Goal: Information Seeking & Learning: Learn about a topic

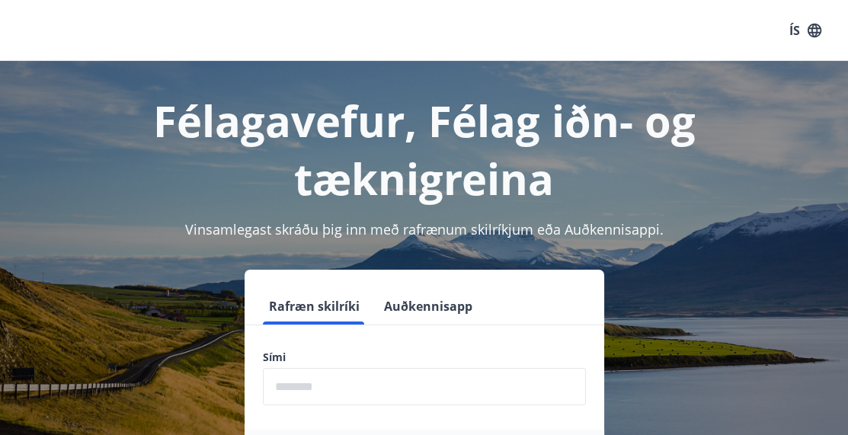
click at [326, 368] on input "phone" at bounding box center [424, 386] width 323 height 37
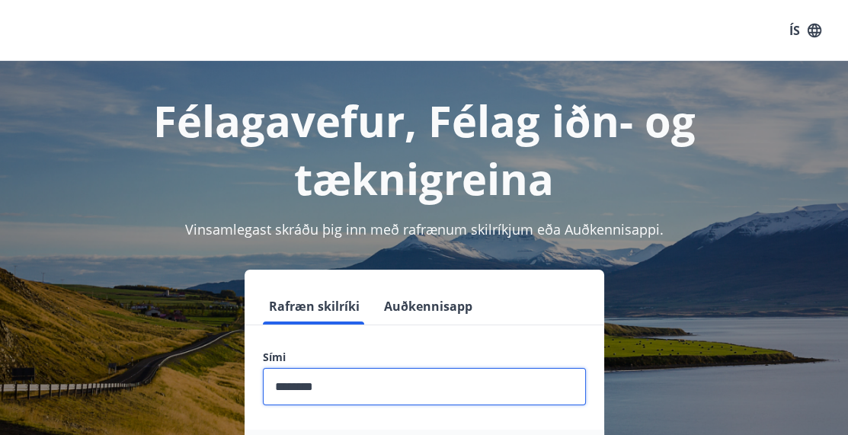
type input "********"
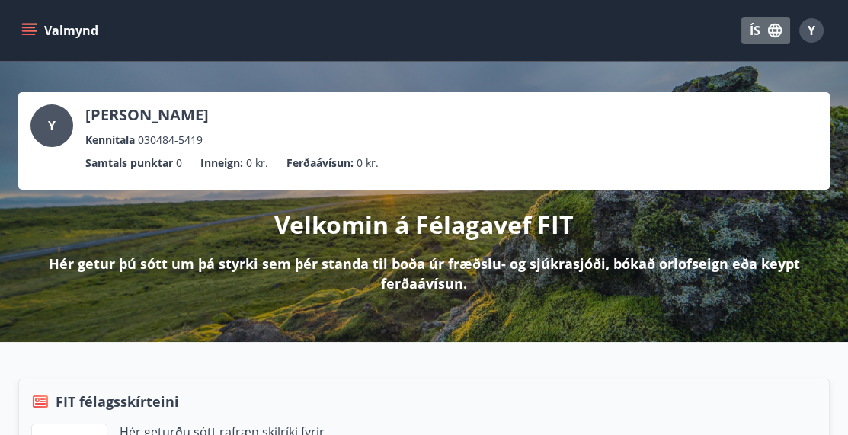
click at [770, 31] on icon "button" at bounding box center [775, 31] width 14 height 14
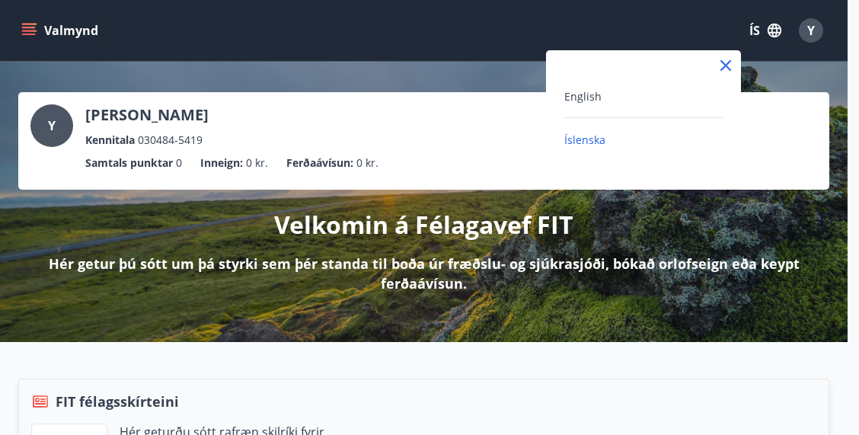
click at [618, 109] on div "English" at bounding box center [643, 102] width 158 height 31
drag, startPoint x: 577, startPoint y: 94, endPoint x: 678, endPoint y: 131, distance: 107.0
click at [579, 94] on span "English" at bounding box center [582, 96] width 37 height 14
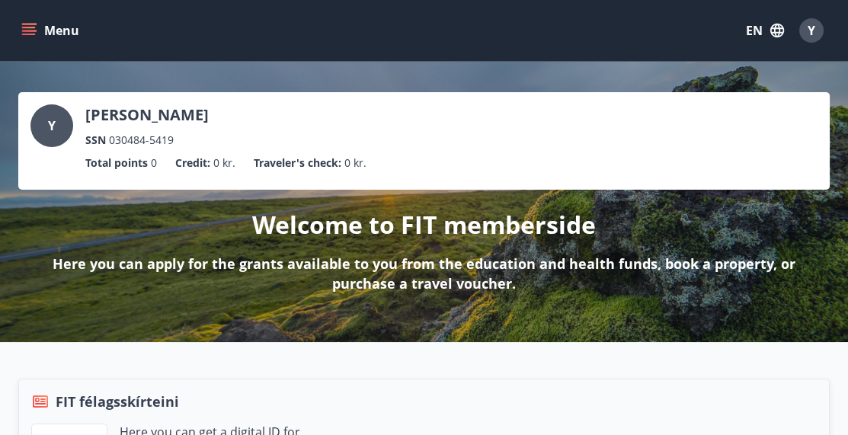
click at [40, 34] on button "Menu" at bounding box center [51, 30] width 67 height 27
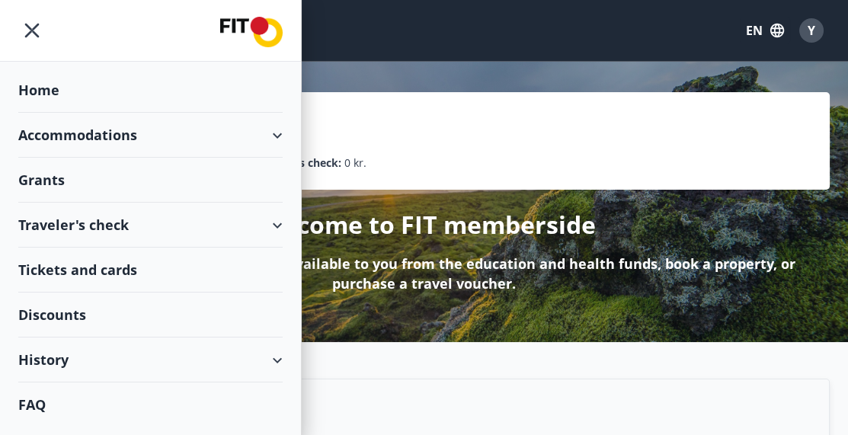
click at [145, 184] on div "Grants" at bounding box center [150, 180] width 264 height 45
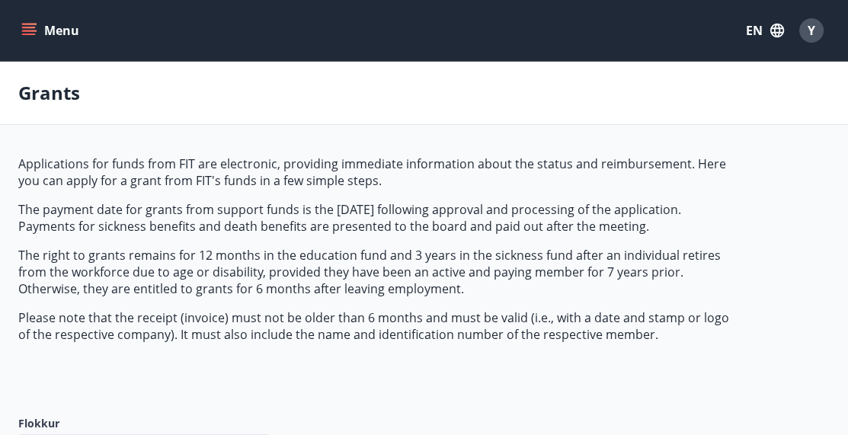
click at [770, 30] on icon "button" at bounding box center [776, 30] width 17 height 17
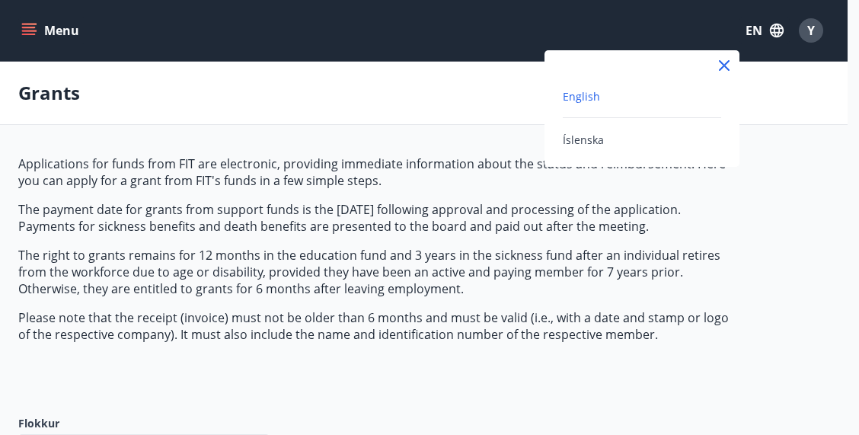
drag, startPoint x: 597, startPoint y: 97, endPoint x: 624, endPoint y: 104, distance: 27.5
click at [597, 97] on span "English" at bounding box center [581, 96] width 37 height 14
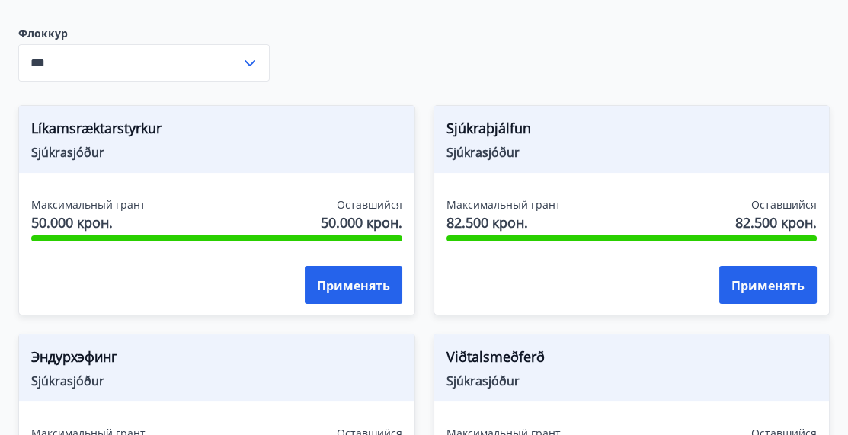
scroll to position [457, 0]
click at [490, 129] on font "Sjúkraþjálfun" at bounding box center [488, 128] width 85 height 18
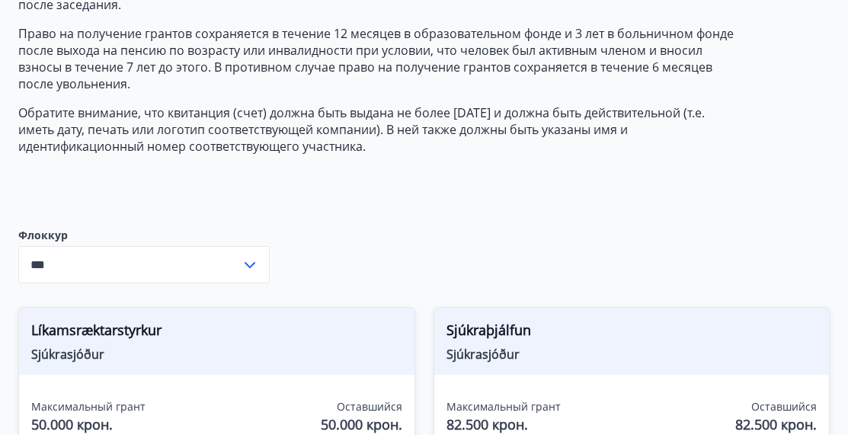
scroll to position [254, 0]
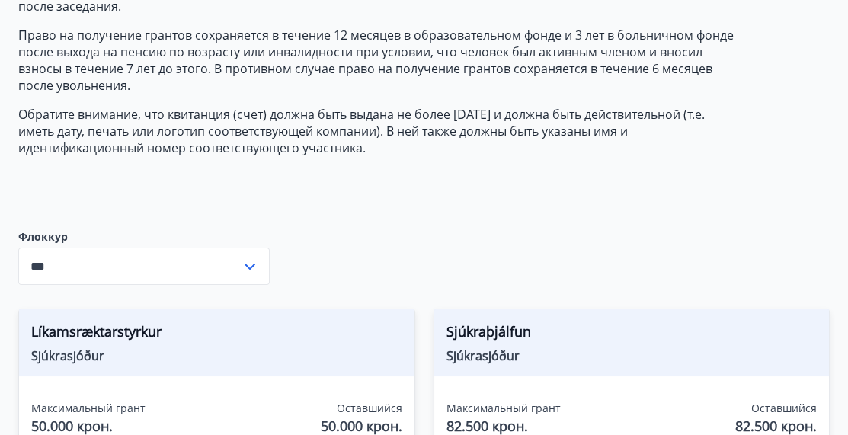
click at [246, 260] on icon at bounding box center [250, 266] width 18 height 18
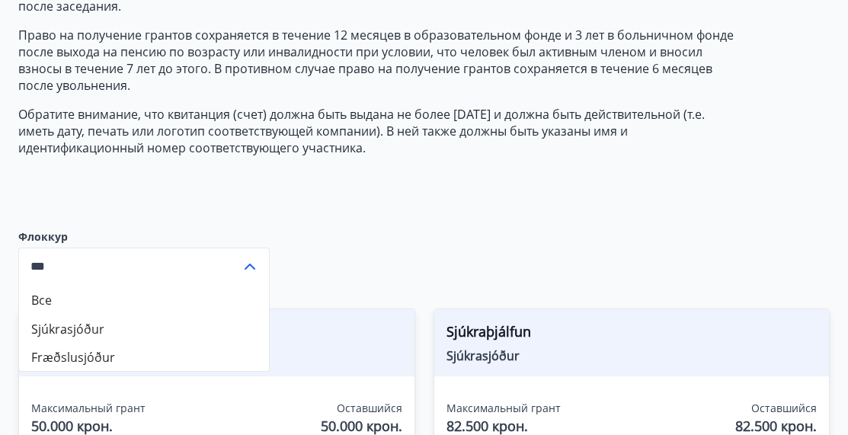
click at [49, 354] on font "Fræðslusjóður" at bounding box center [73, 357] width 84 height 17
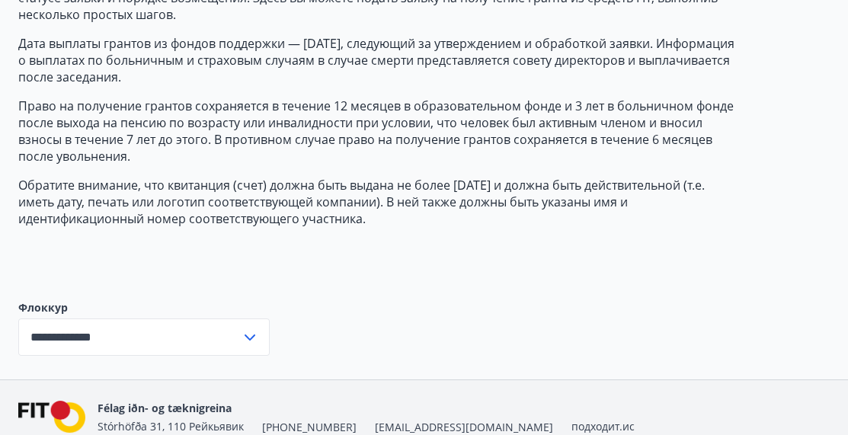
scroll to position [254, 0]
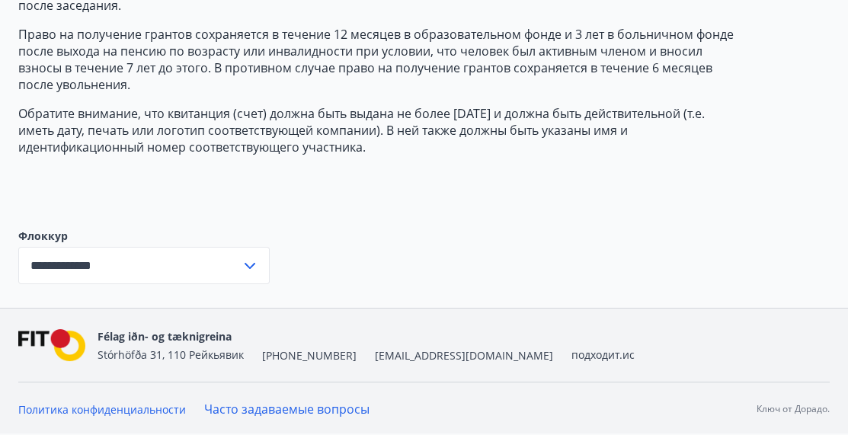
click at [252, 269] on icon at bounding box center [250, 266] width 18 height 18
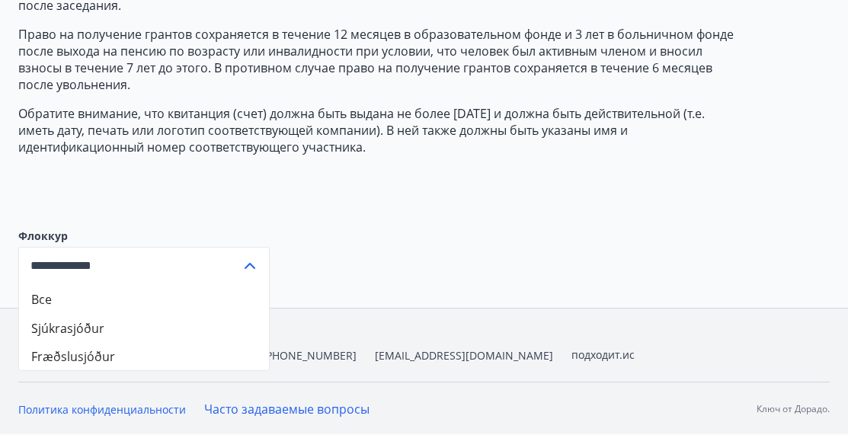
click at [120, 263] on input "**********" at bounding box center [129, 265] width 222 height 37
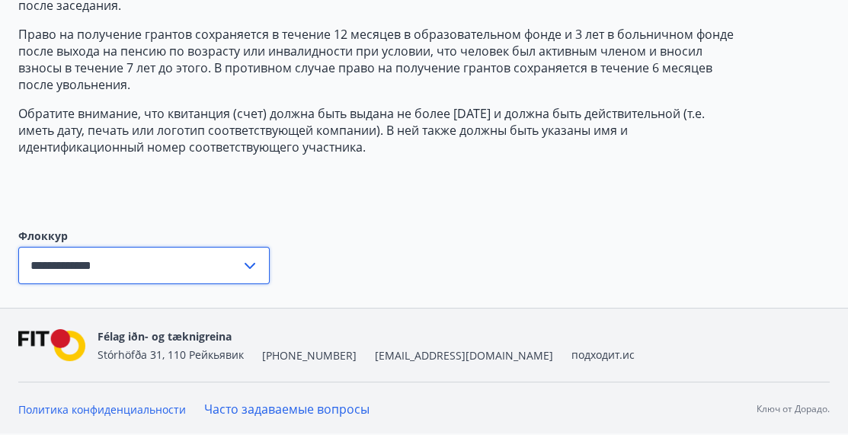
click at [267, 260] on div "**********" at bounding box center [143, 265] width 251 height 37
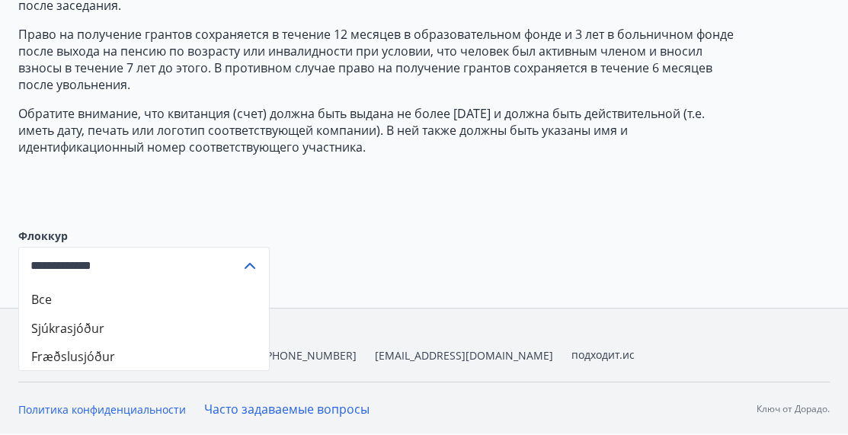
click at [143, 263] on input "**********" at bounding box center [129, 265] width 222 height 37
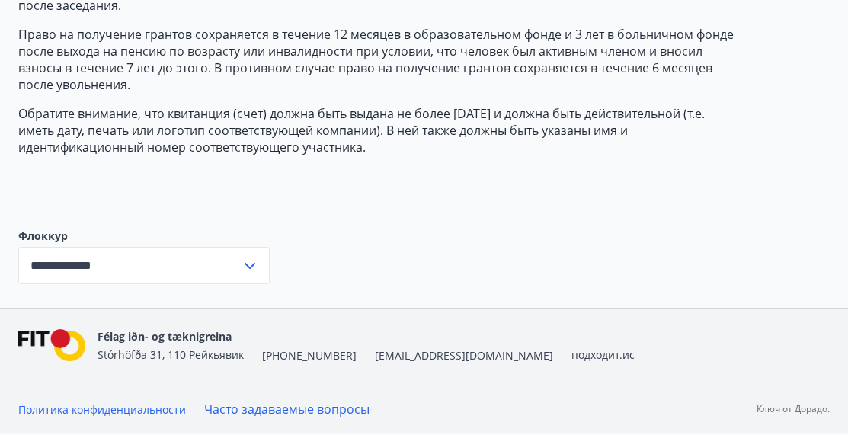
click at [257, 259] on icon at bounding box center [250, 266] width 18 height 18
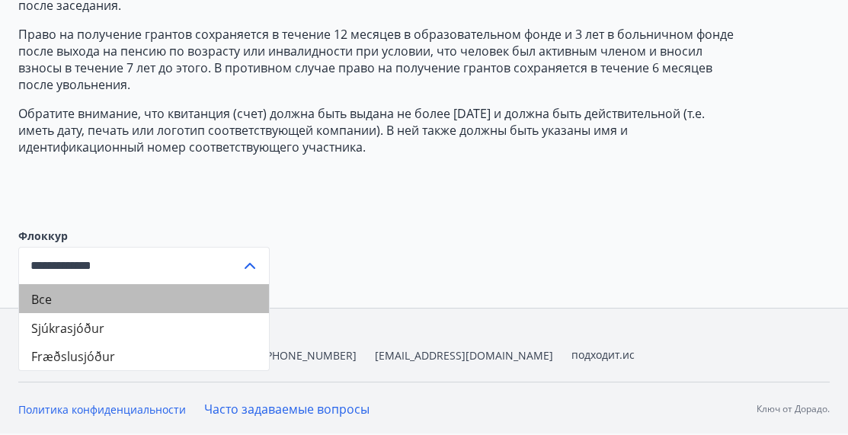
click at [119, 308] on li "Все" at bounding box center [144, 298] width 250 height 29
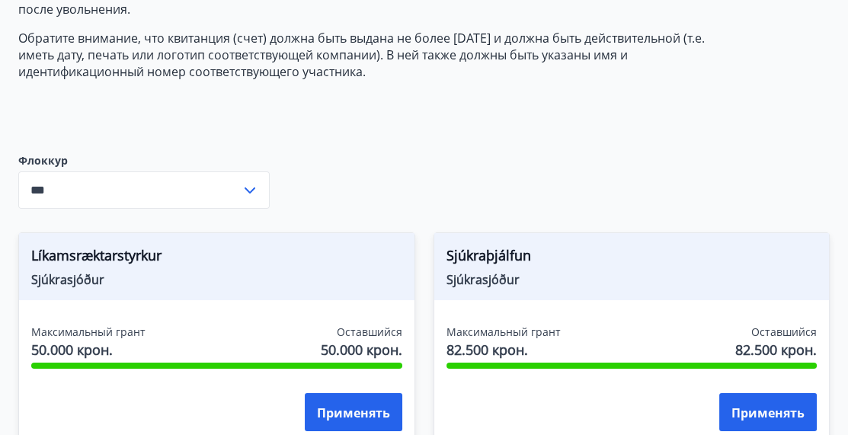
scroll to position [330, 0]
click at [244, 183] on icon at bounding box center [250, 190] width 18 height 18
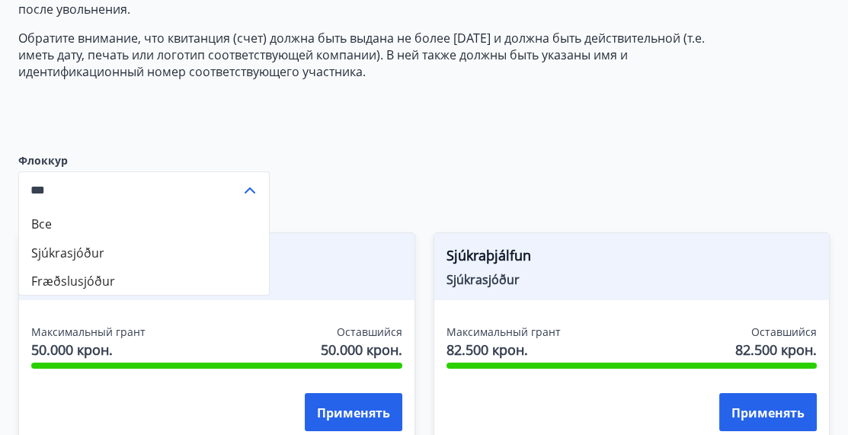
click at [181, 280] on li "Fræðslusjóður" at bounding box center [144, 280] width 250 height 29
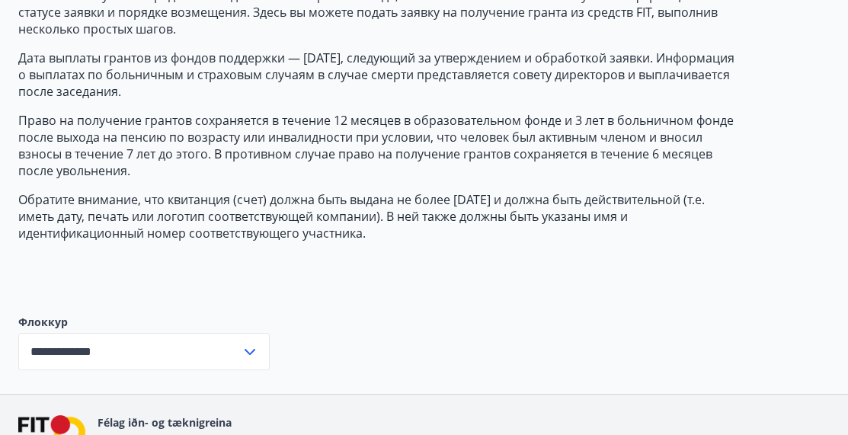
scroll to position [0, 0]
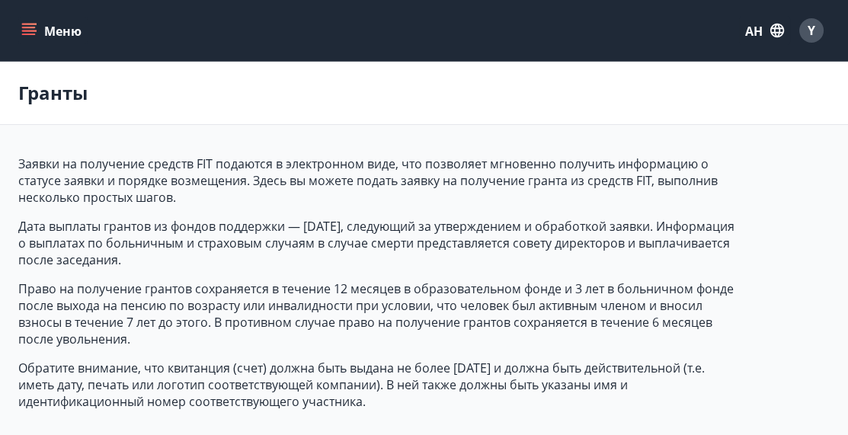
click at [25, 28] on icon "меню" at bounding box center [29, 28] width 14 height 2
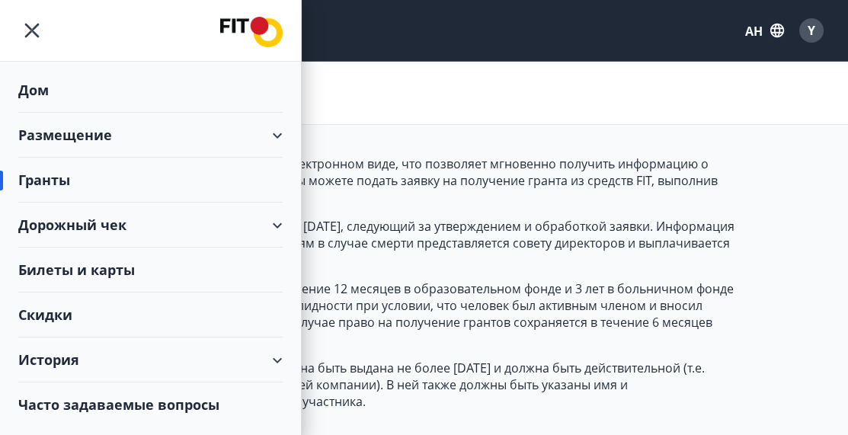
click at [197, 225] on div "Дорожный чек" at bounding box center [150, 225] width 264 height 45
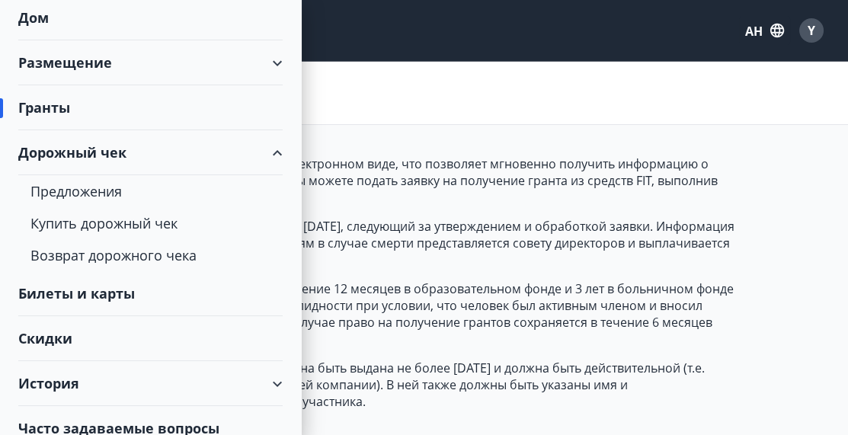
scroll to position [87, 0]
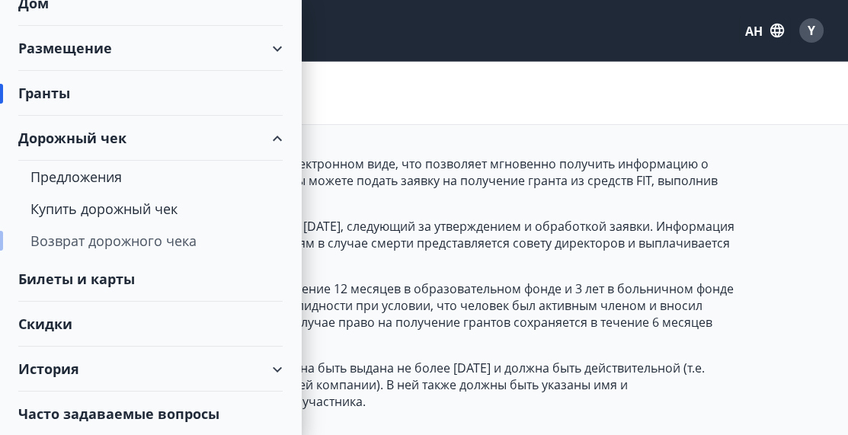
click at [195, 240] on font "Возврат дорожного чека" at bounding box center [113, 241] width 166 height 18
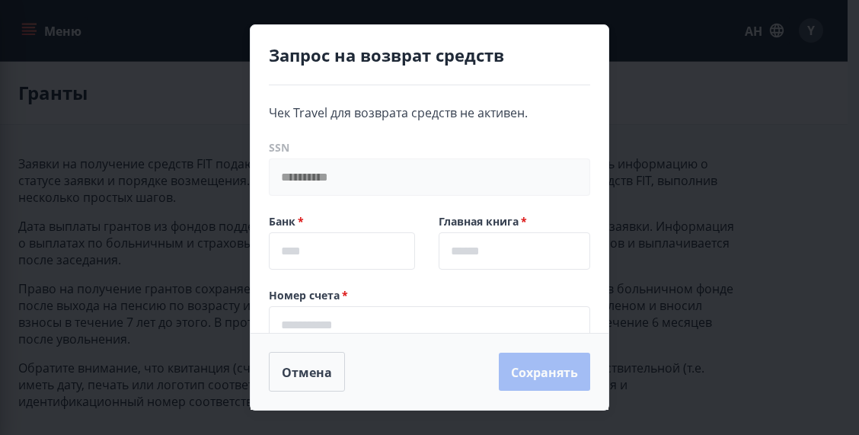
click at [121, 216] on div "**********" at bounding box center [429, 217] width 859 height 435
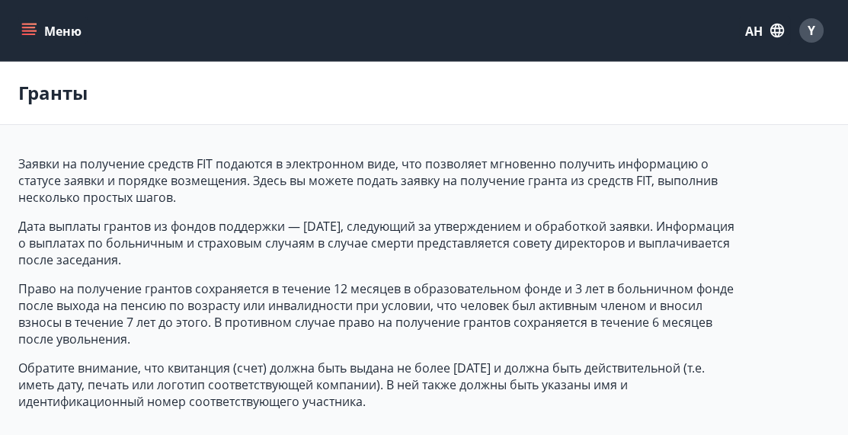
click at [19, 33] on button "Меню" at bounding box center [52, 30] width 69 height 27
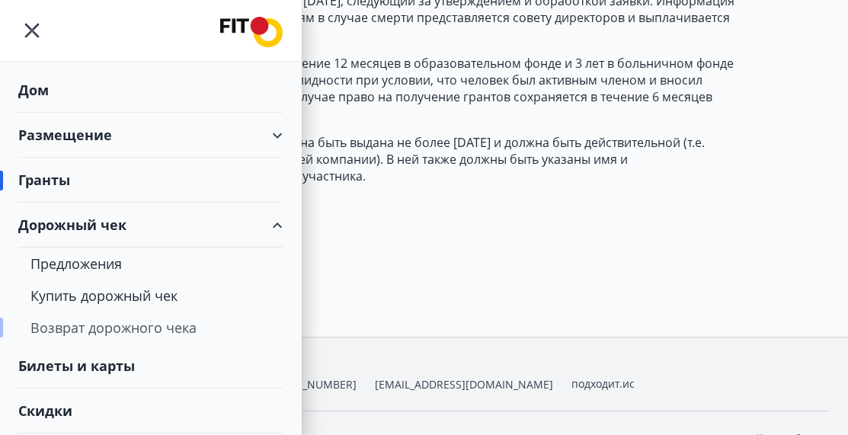
scroll to position [102, 0]
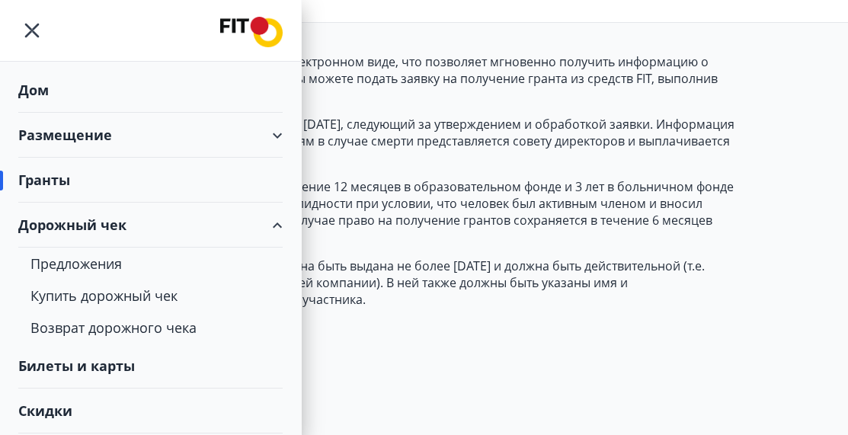
click at [264, 229] on div "Дорожный чек" at bounding box center [150, 225] width 264 height 45
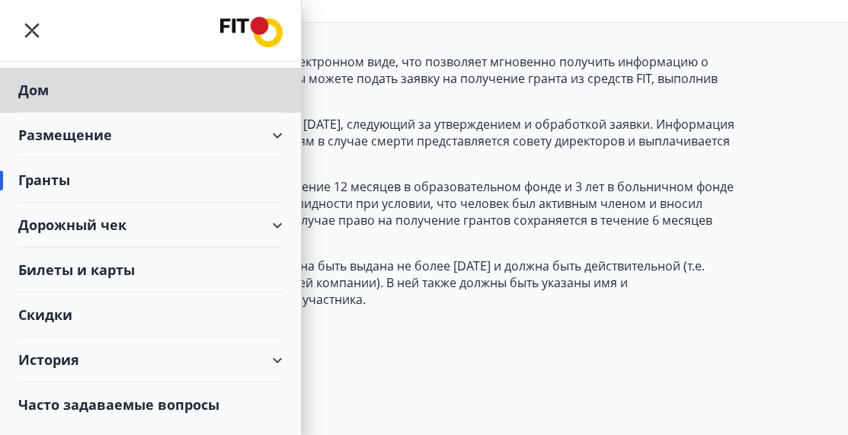
click at [222, 190] on div "Гранты" at bounding box center [150, 180] width 264 height 45
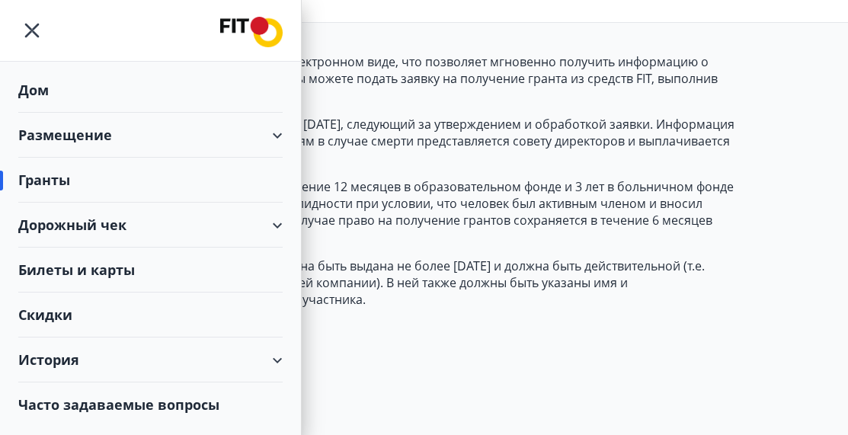
click at [66, 180] on font "Гранты" at bounding box center [44, 180] width 52 height 18
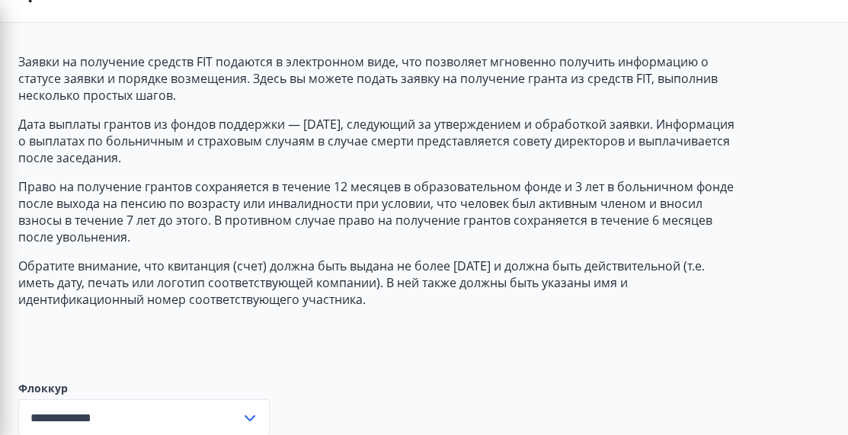
click at [458, 309] on div "Заявки на получение средств FIT подаются в электронном виде, что позволяет мгно…" at bounding box center [377, 204] width 719 height 303
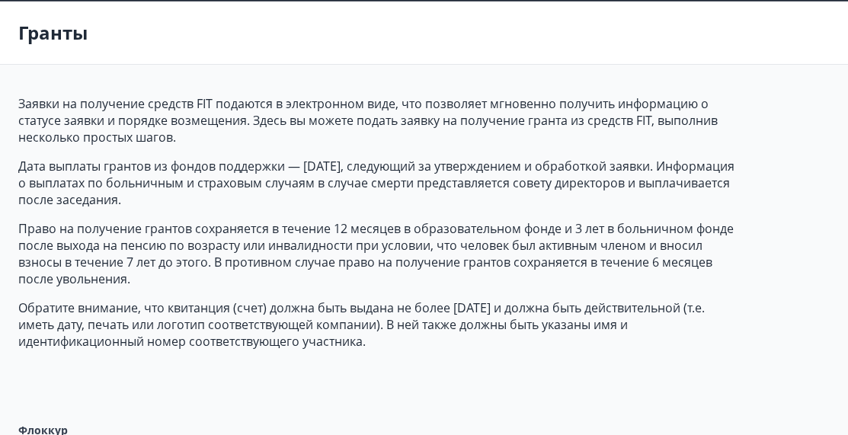
scroll to position [254, 0]
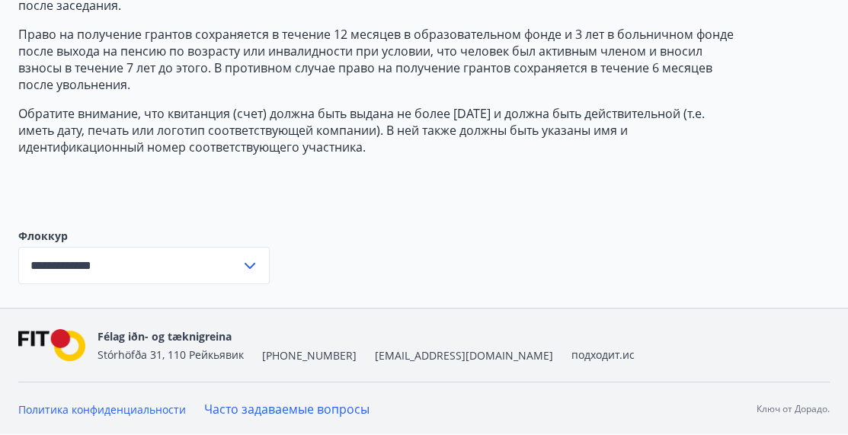
click at [244, 260] on icon at bounding box center [250, 266] width 18 height 18
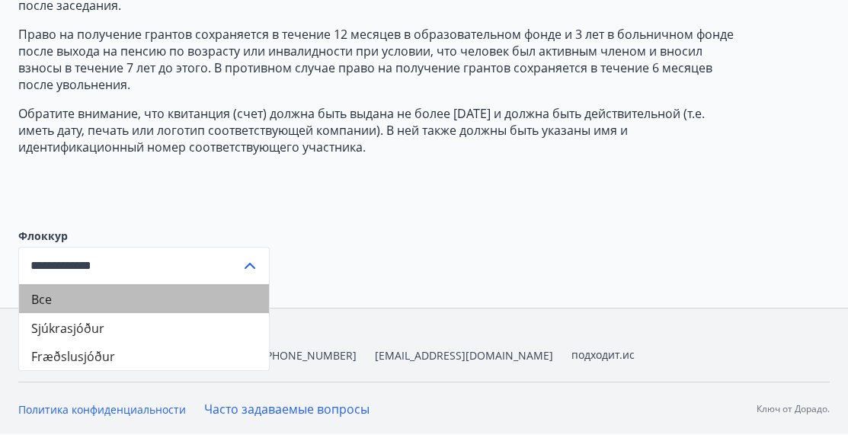
click at [65, 293] on li "Все" at bounding box center [144, 298] width 250 height 29
type input "***"
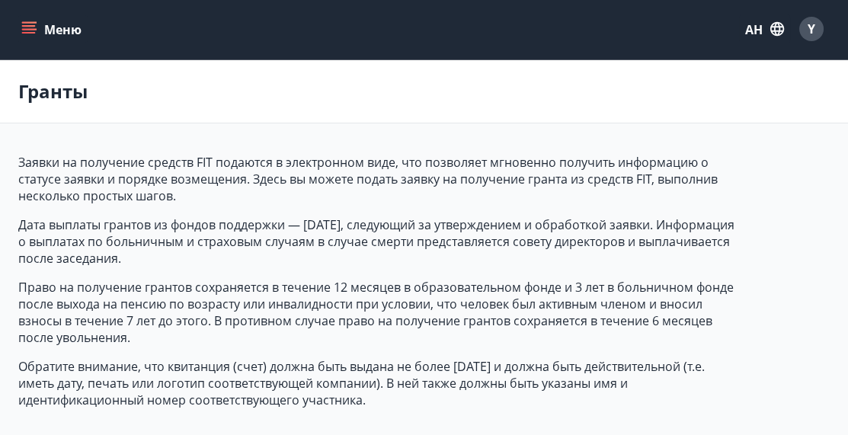
scroll to position [0, 0]
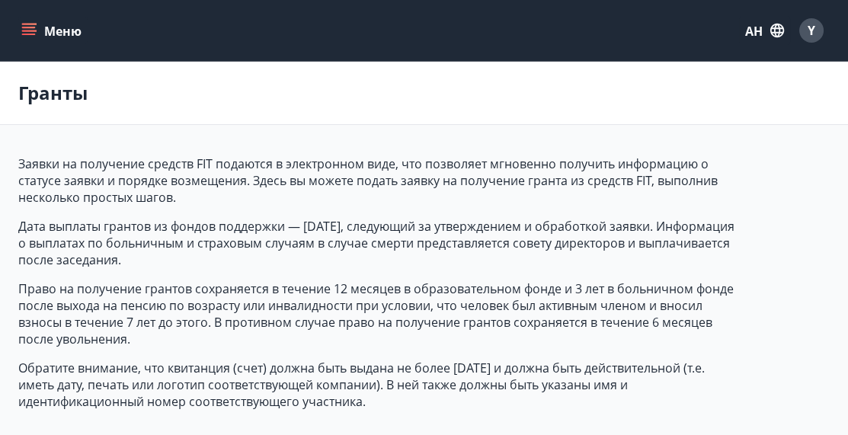
click at [27, 33] on icon "меню" at bounding box center [28, 30] width 15 height 15
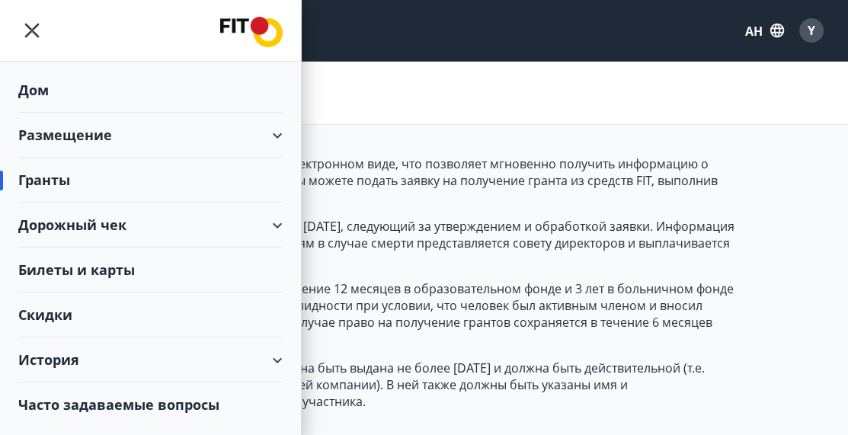
click at [109, 72] on div "Дом" at bounding box center [150, 90] width 264 height 45
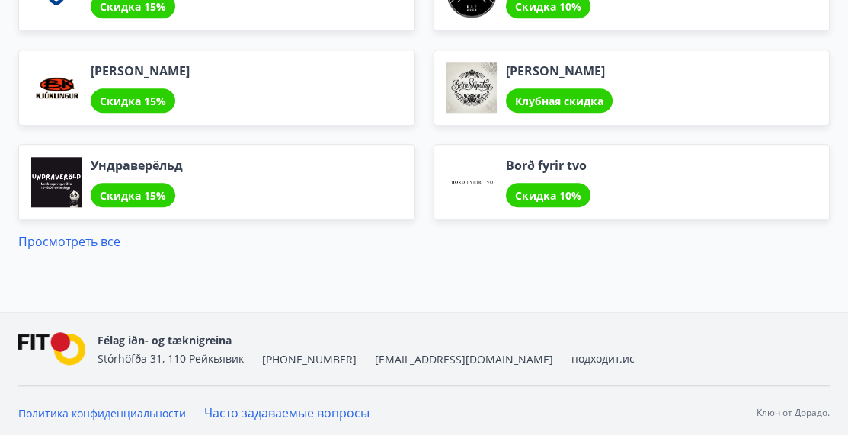
scroll to position [2127, 0]
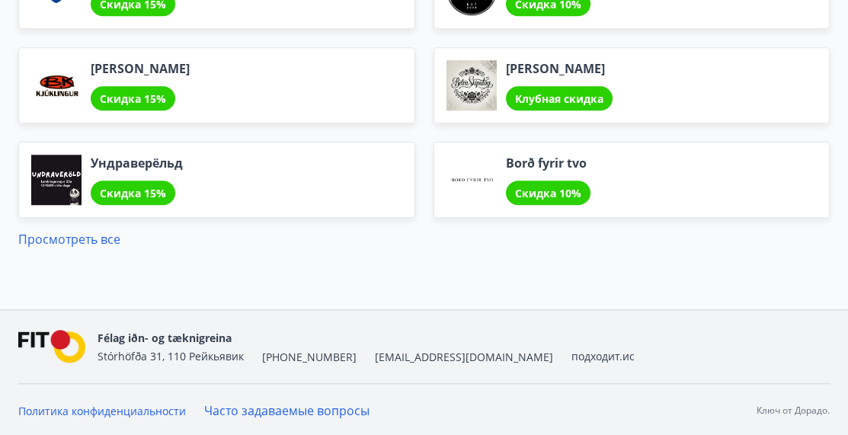
click at [268, 406] on font "Часто задаваемые вопросы" at bounding box center [286, 410] width 165 height 17
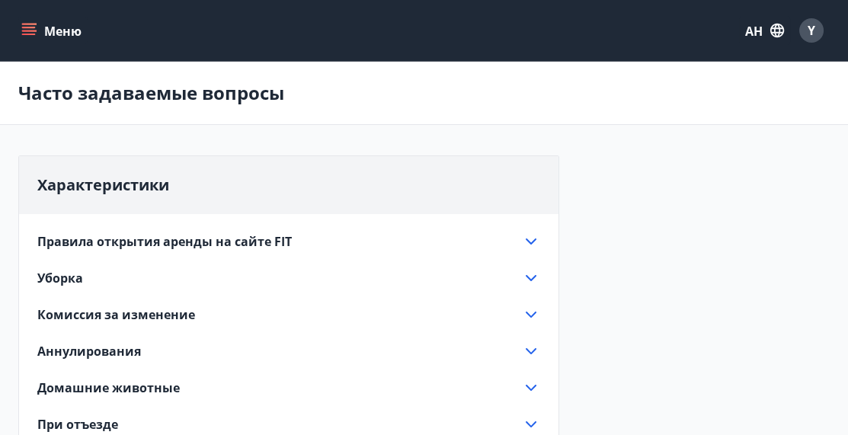
click at [28, 37] on icon "меню" at bounding box center [28, 30] width 15 height 15
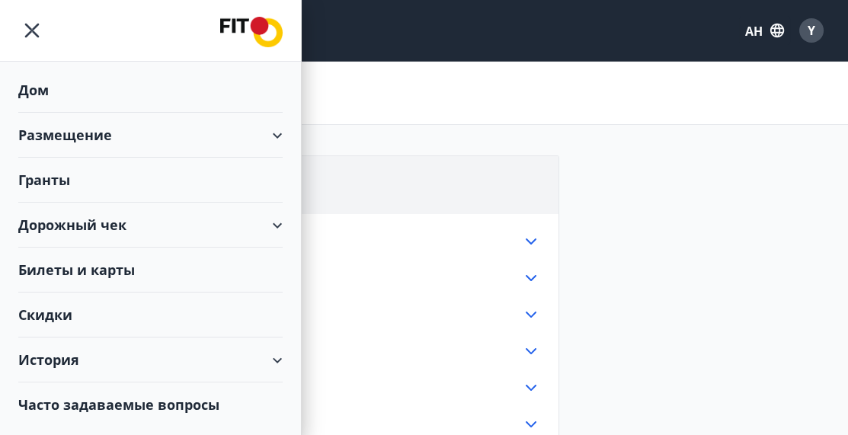
click at [127, 93] on div "Дом" at bounding box center [150, 90] width 264 height 45
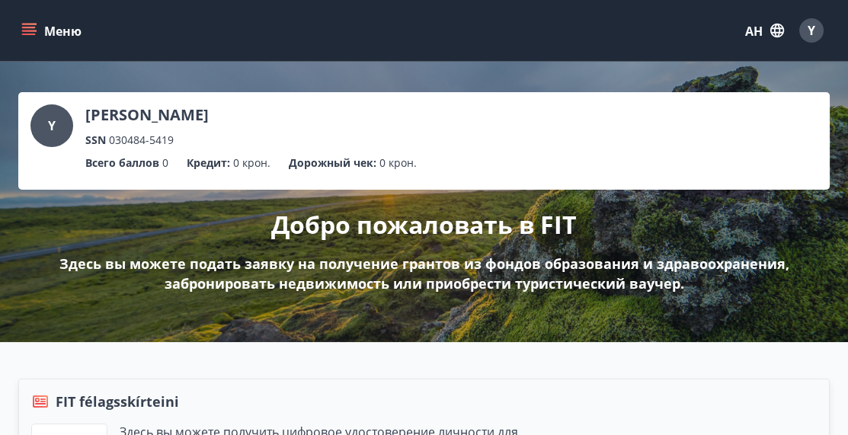
drag, startPoint x: 27, startPoint y: 27, endPoint x: 63, endPoint y: 51, distance: 43.5
click at [27, 27] on icon "меню" at bounding box center [29, 28] width 14 height 2
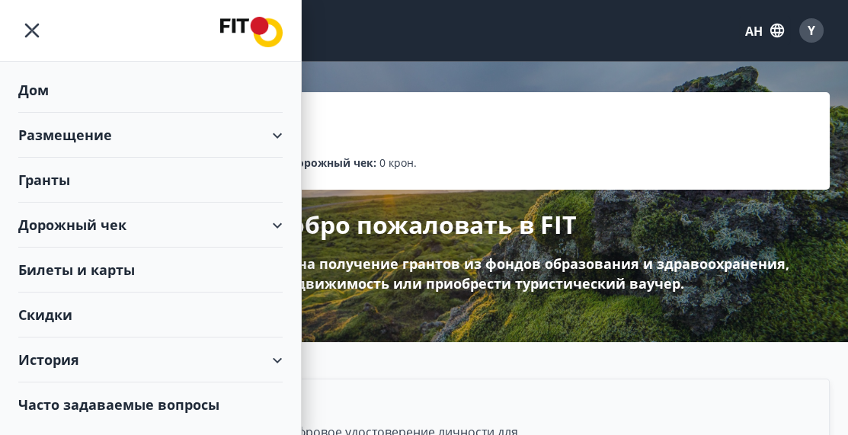
click at [181, 180] on div "Гранты" at bounding box center [150, 180] width 264 height 45
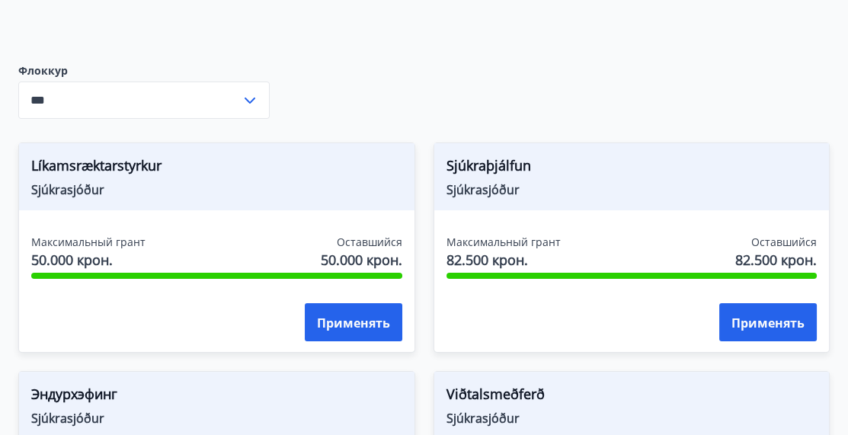
scroll to position [457, 0]
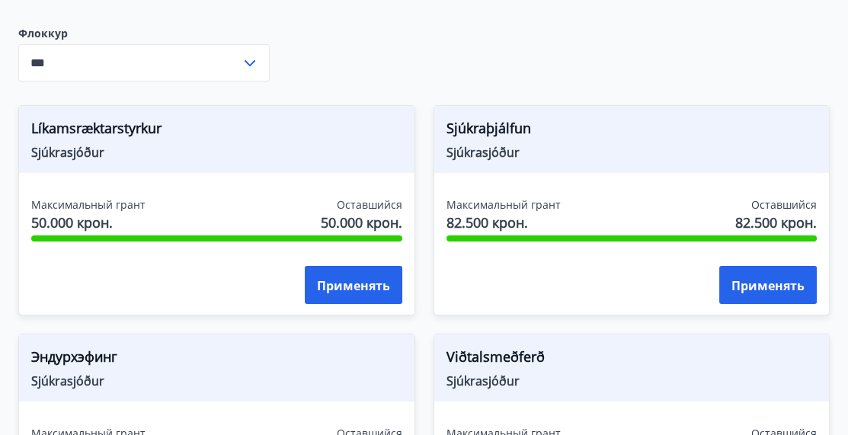
click at [254, 71] on icon at bounding box center [250, 63] width 18 height 18
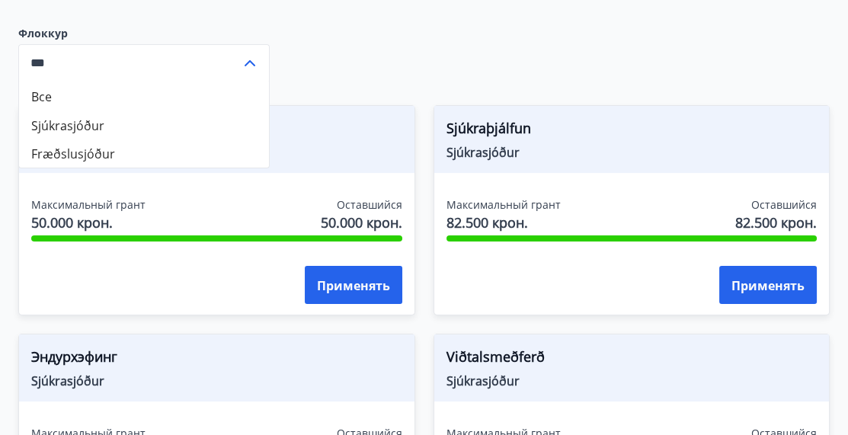
drag, startPoint x: 122, startPoint y: 157, endPoint x: 138, endPoint y: 161, distance: 16.6
click at [122, 157] on li "Fræðslusjóður" at bounding box center [144, 153] width 250 height 29
type input "**********"
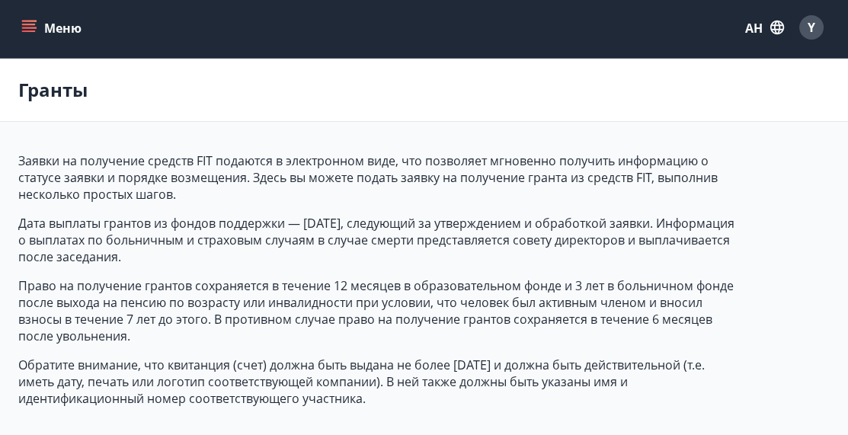
scroll to position [0, 0]
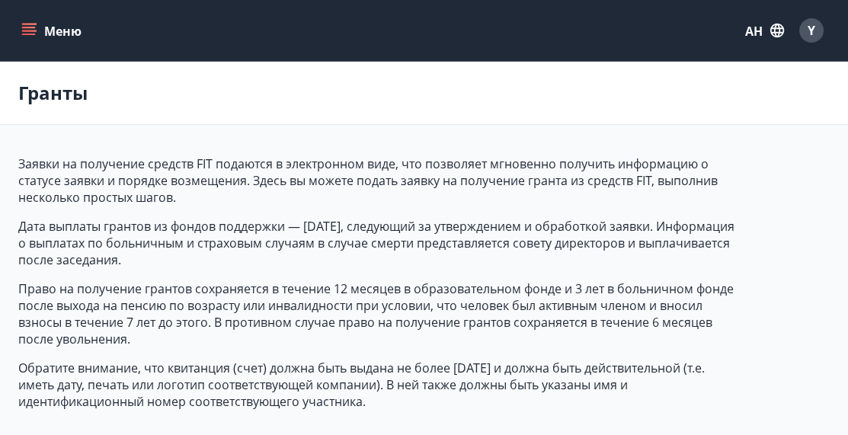
drag, startPoint x: 23, startPoint y: 32, endPoint x: 30, endPoint y: 39, distance: 10.2
click at [27, 36] on icon "меню" at bounding box center [28, 30] width 15 height 15
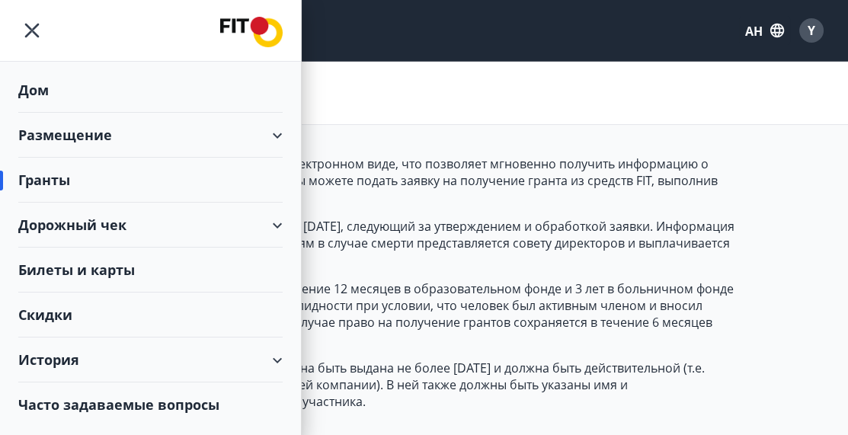
click at [464, 114] on div "Гранты" at bounding box center [424, 93] width 848 height 63
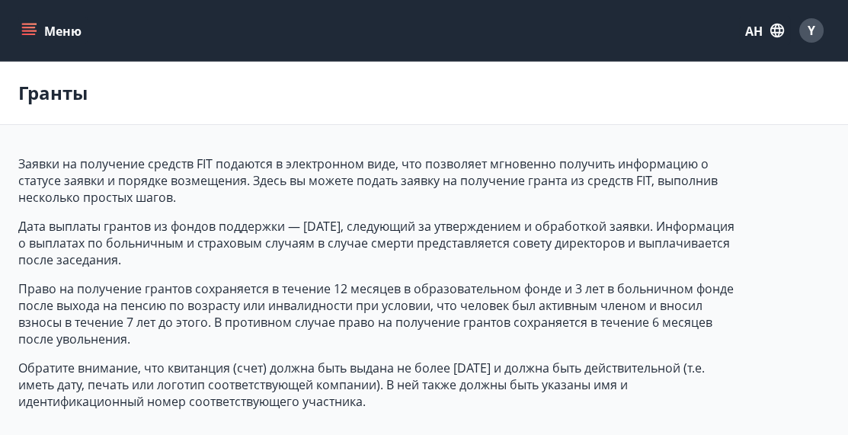
click at [22, 22] on button "Меню" at bounding box center [52, 30] width 69 height 27
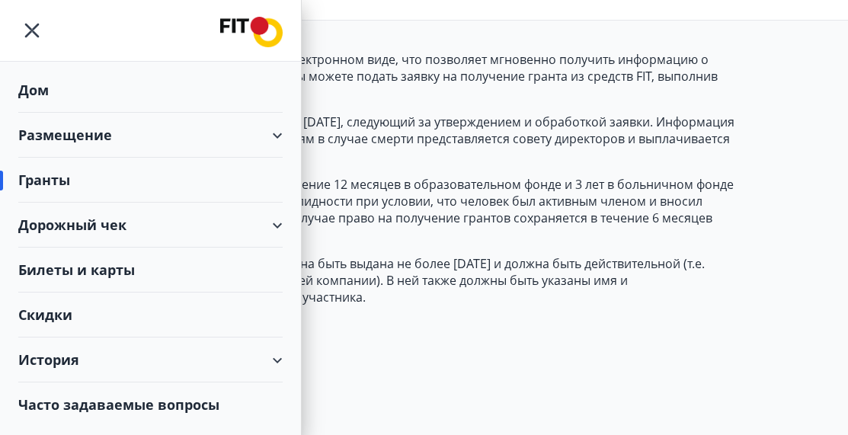
scroll to position [152, 0]
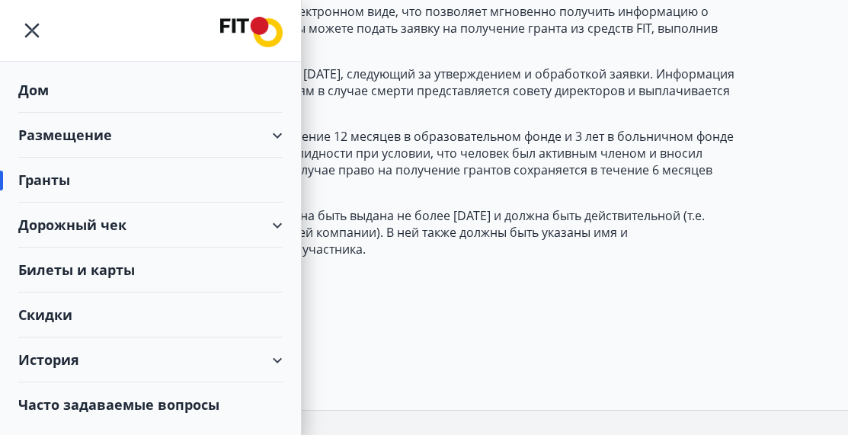
click at [29, 27] on icon "меню" at bounding box center [32, 31] width 14 height 14
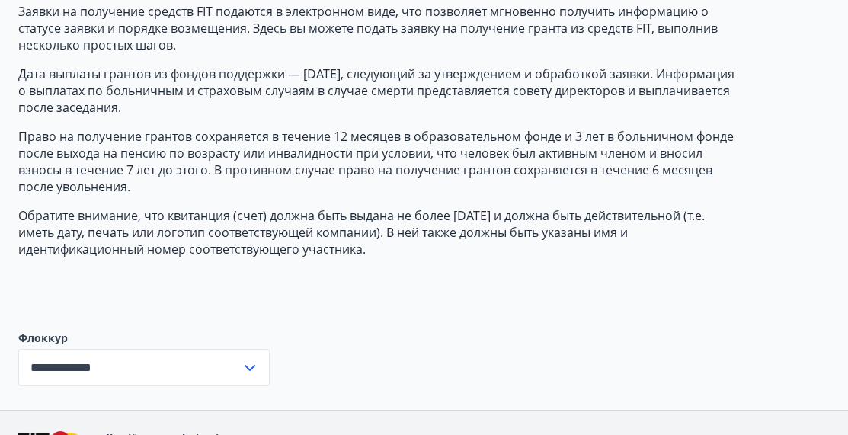
scroll to position [0, 0]
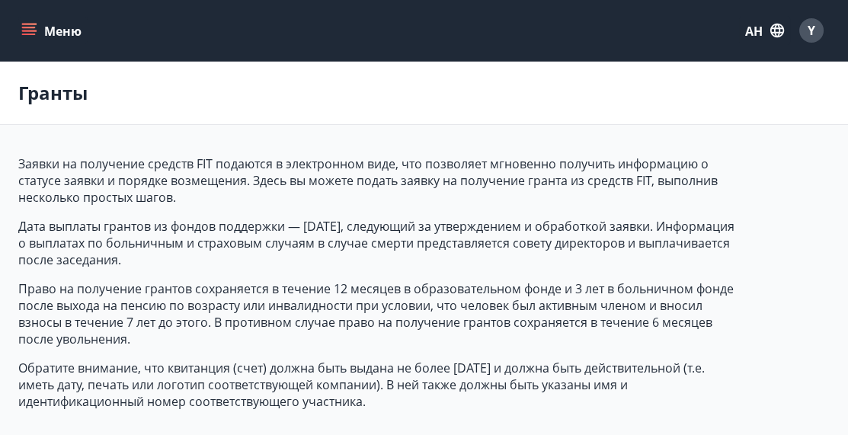
click at [37, 27] on button "Меню" at bounding box center [52, 30] width 69 height 27
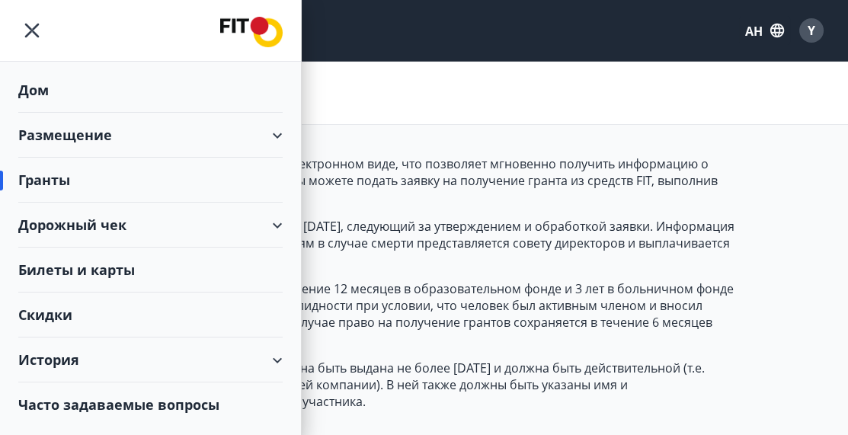
click at [247, 21] on img at bounding box center [251, 32] width 62 height 30
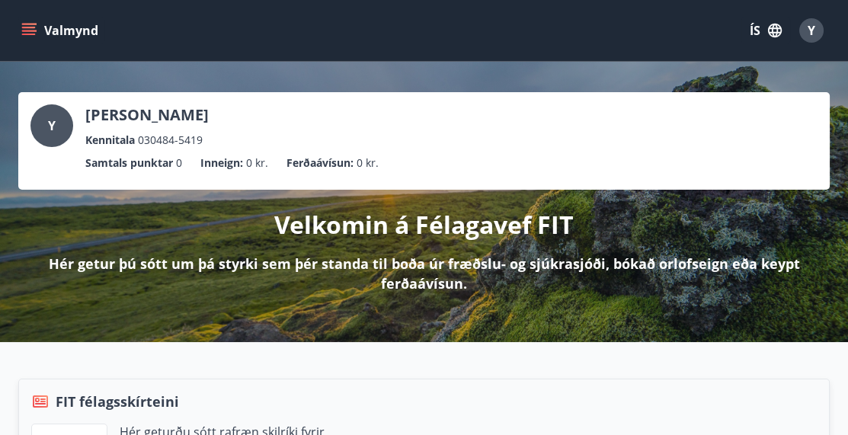
click at [774, 31] on icon "button" at bounding box center [774, 30] width 17 height 17
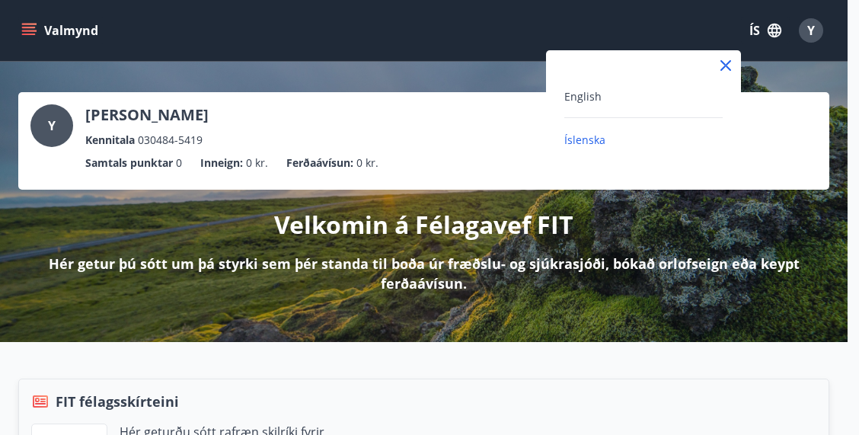
click at [643, 105] on div "English" at bounding box center [643, 102] width 158 height 31
drag, startPoint x: 590, startPoint y: 91, endPoint x: 600, endPoint y: 93, distance: 10.9
click at [591, 91] on span "English" at bounding box center [582, 96] width 37 height 14
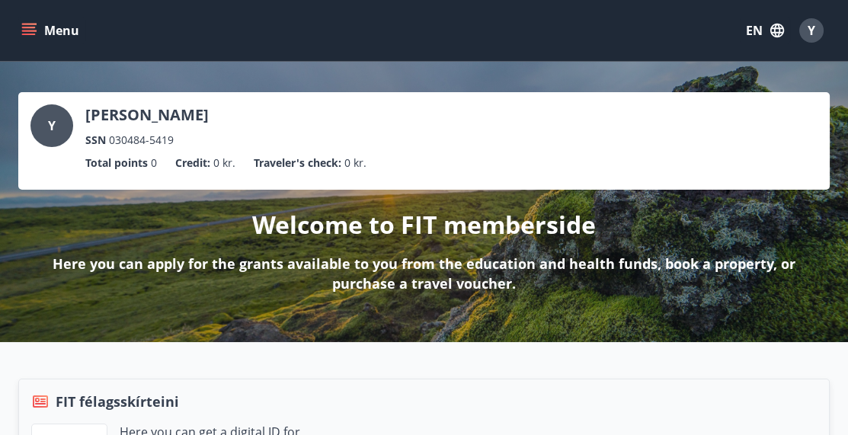
click at [39, 27] on button "Menu" at bounding box center [51, 30] width 67 height 27
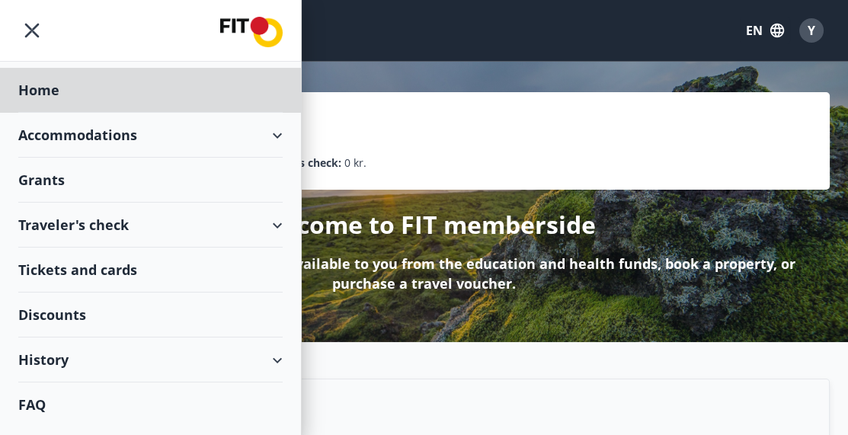
click at [62, 177] on div "Grants" at bounding box center [150, 180] width 264 height 45
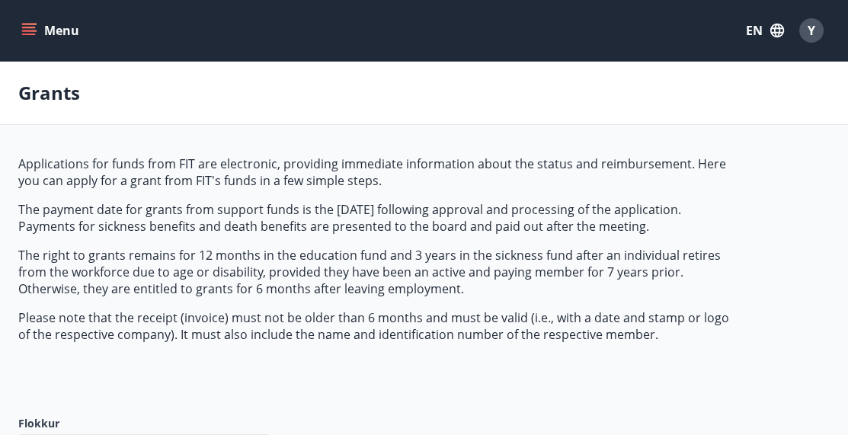
type input "***"
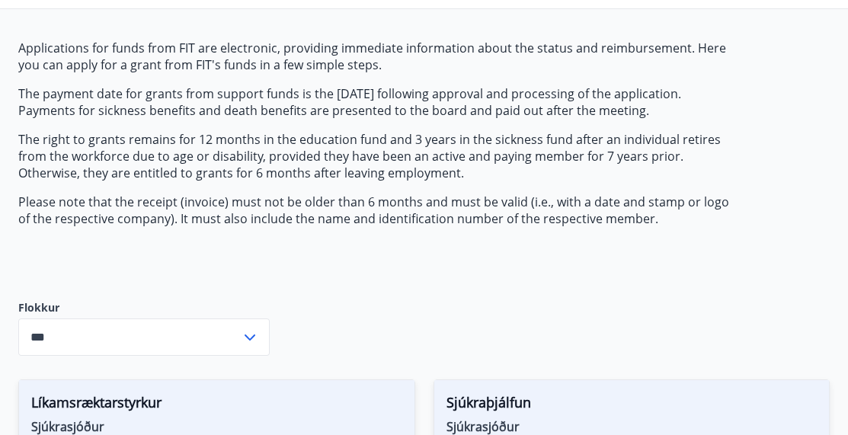
scroll to position [152, 0]
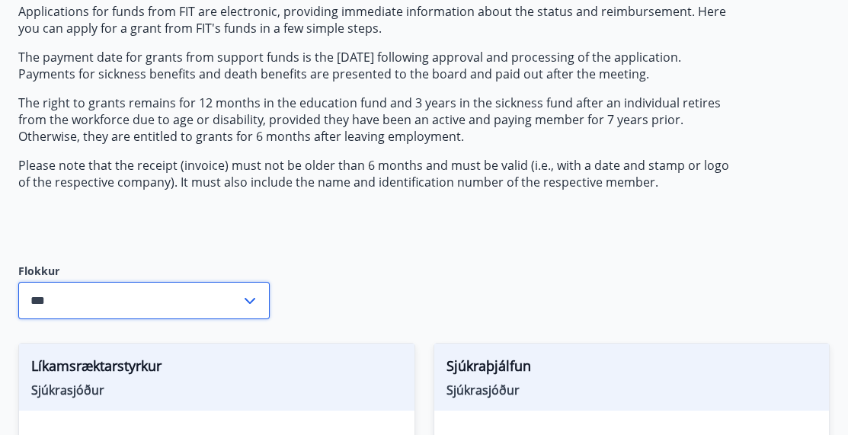
click at [239, 297] on input "***" at bounding box center [129, 300] width 222 height 37
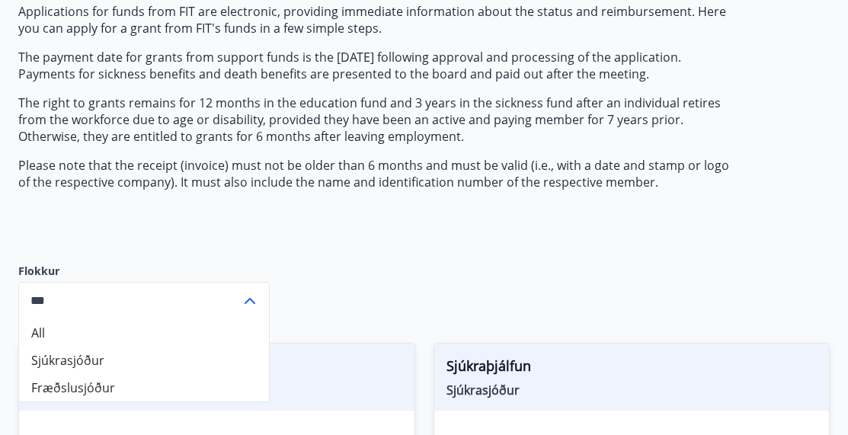
click at [255, 293] on icon at bounding box center [250, 301] width 18 height 18
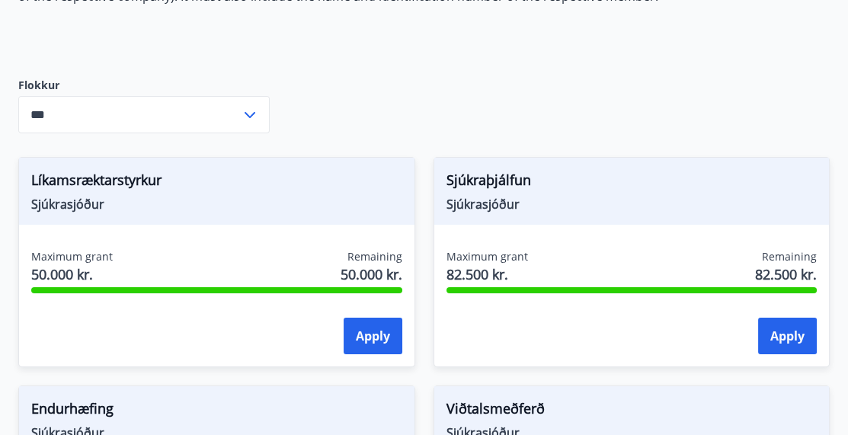
scroll to position [339, 0]
click at [561, 180] on span "Sjúkraþjálfun" at bounding box center [631, 182] width 371 height 26
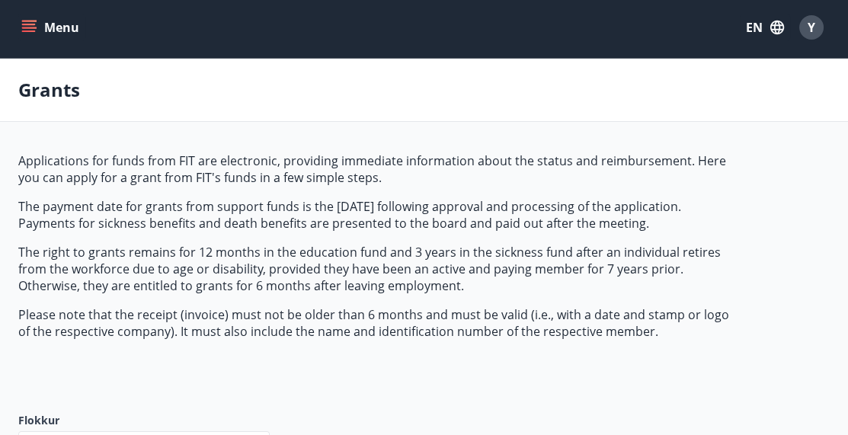
scroll to position [0, 0]
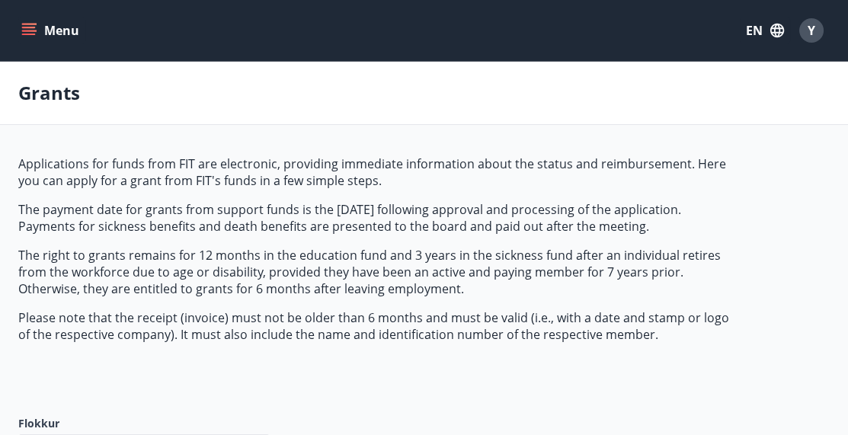
drag, startPoint x: 38, startPoint y: 24, endPoint x: 84, endPoint y: 41, distance: 48.7
click at [40, 24] on button "Menu" at bounding box center [51, 30] width 67 height 27
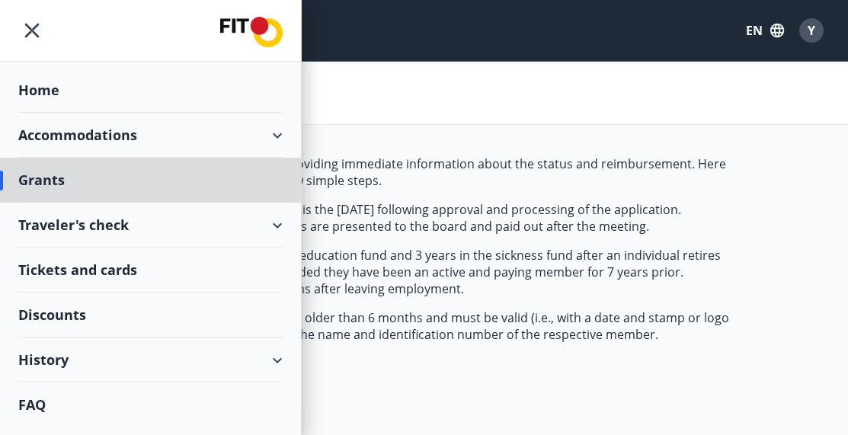
click at [78, 94] on div "Home" at bounding box center [150, 90] width 264 height 45
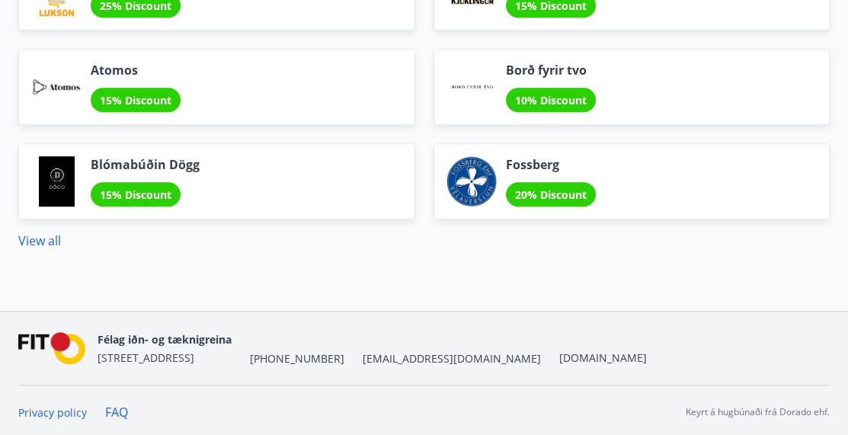
scroll to position [2126, 0]
